Goal: Information Seeking & Learning: Find specific fact

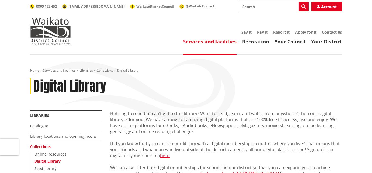
click at [260, 5] on input "Search" at bounding box center [274, 7] width 70 height 10
type input "percy jackson"
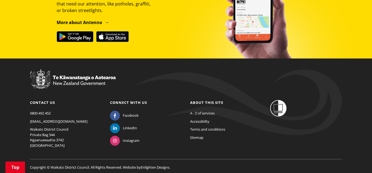
scroll to position [642, 0]
